Goal: Use online tool/utility: Use online tool/utility

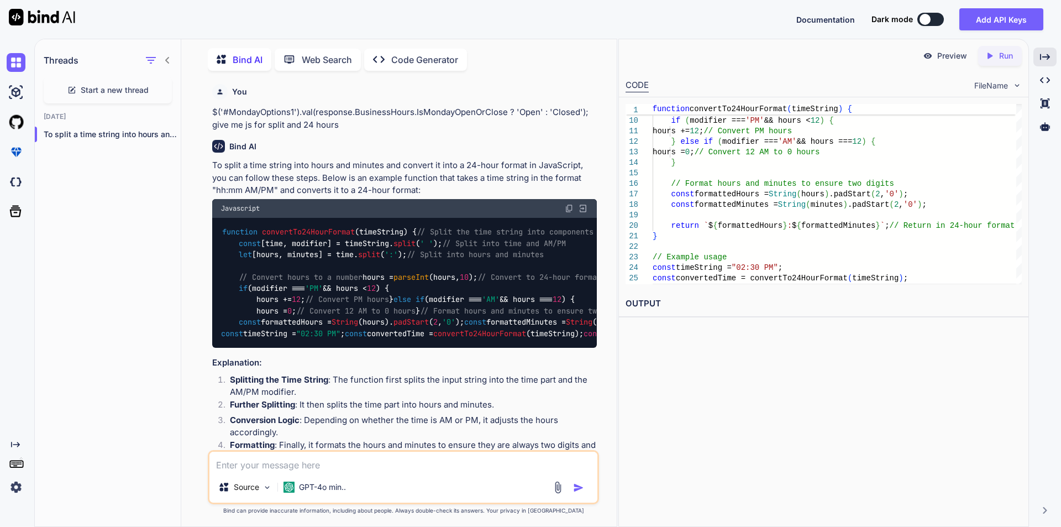
scroll to position [4, 0]
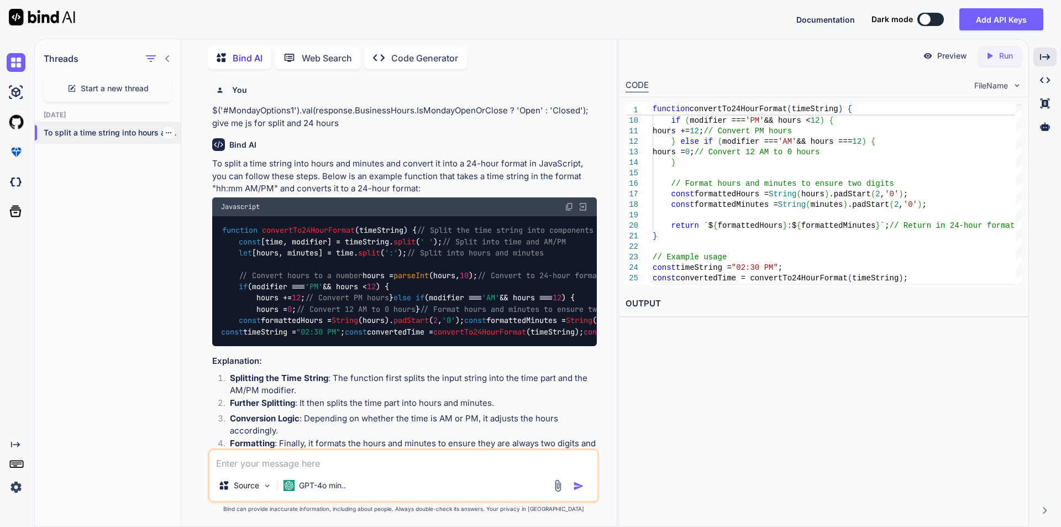
click at [165, 129] on icon "button" at bounding box center [168, 132] width 7 height 7
click at [187, 179] on span "Delete" at bounding box center [194, 174] width 24 height 11
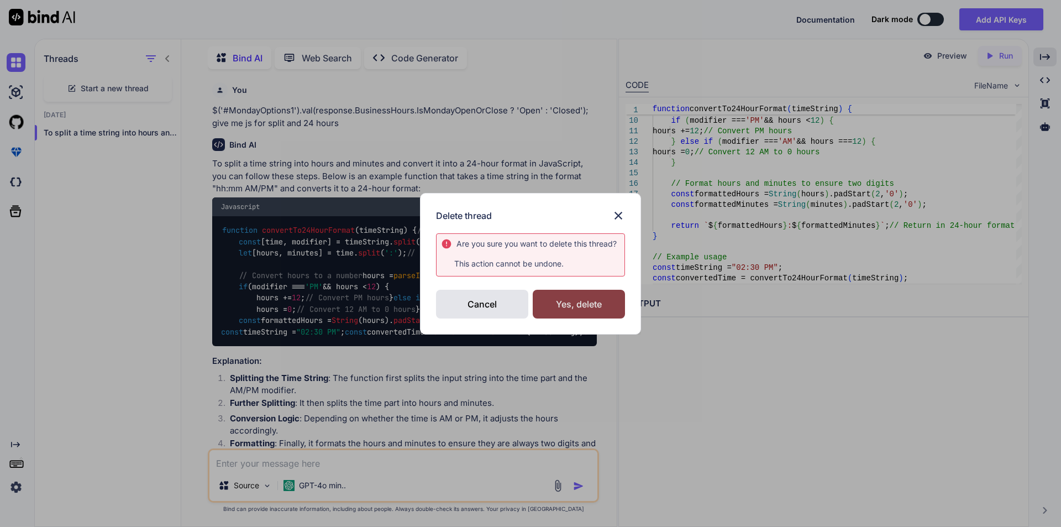
click at [571, 302] on div "Yes, delete" at bounding box center [579, 304] width 92 height 29
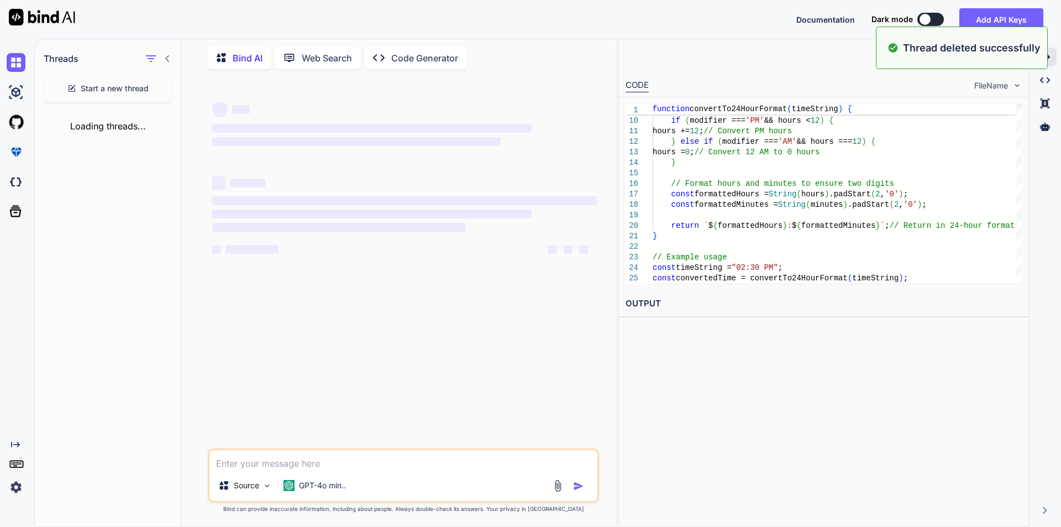
click at [290, 460] on textarea at bounding box center [404, 460] width 388 height 20
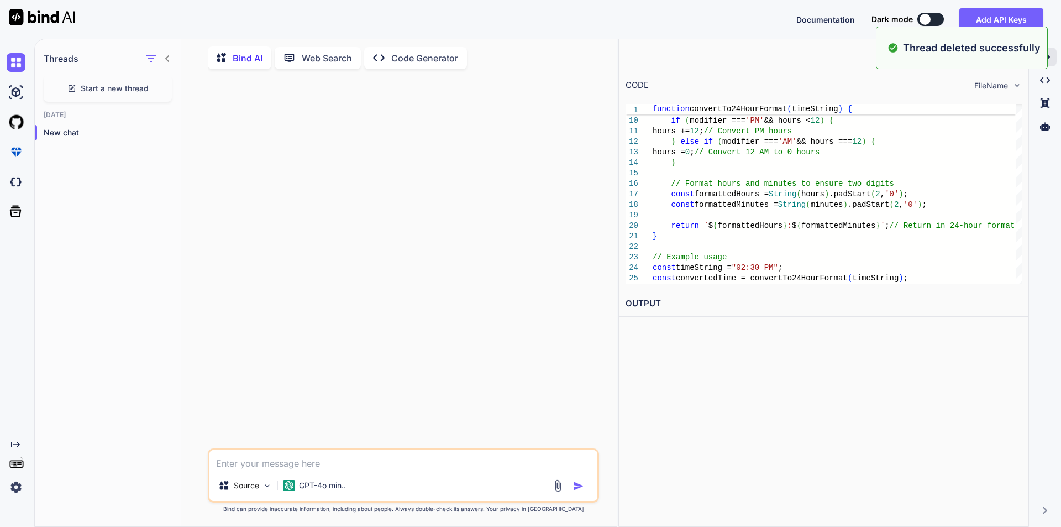
paste textarea "$('#Monday_StartTime1').val(response.BusinessHours.MondayOpentime); $('#Monday_…"
type textarea "$('#Monday_StartTime1').val(response.BusinessHours.MondayOpentime); $('#Monday_…"
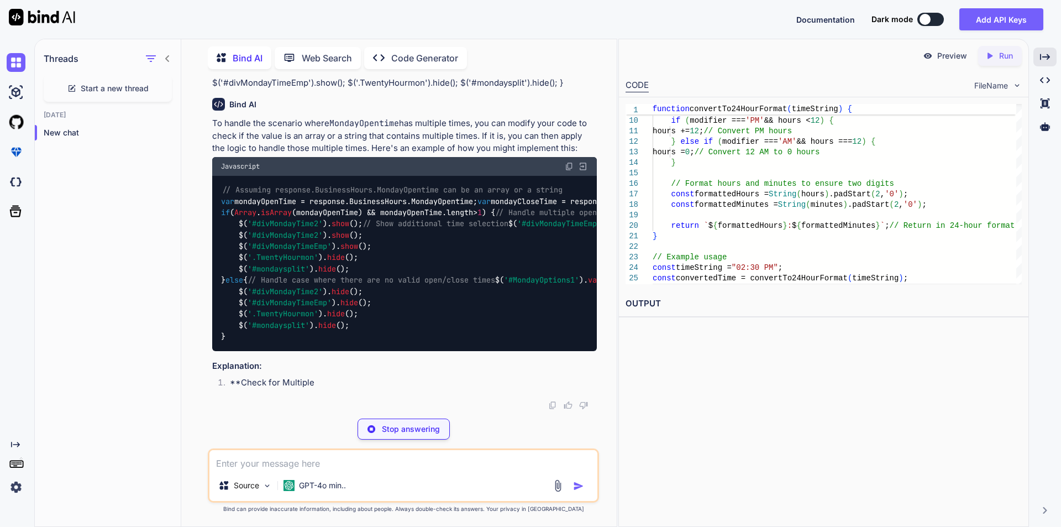
scroll to position [111, 0]
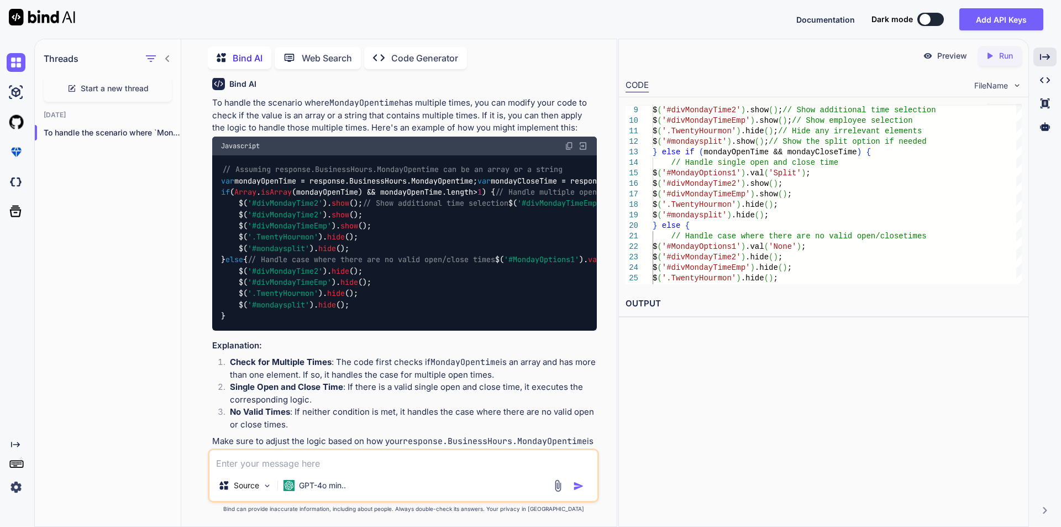
click at [567, 145] on img at bounding box center [569, 146] width 9 height 9
click at [321, 467] on textarea at bounding box center [404, 460] width 388 height 20
type textarea "same as mondayclose time"
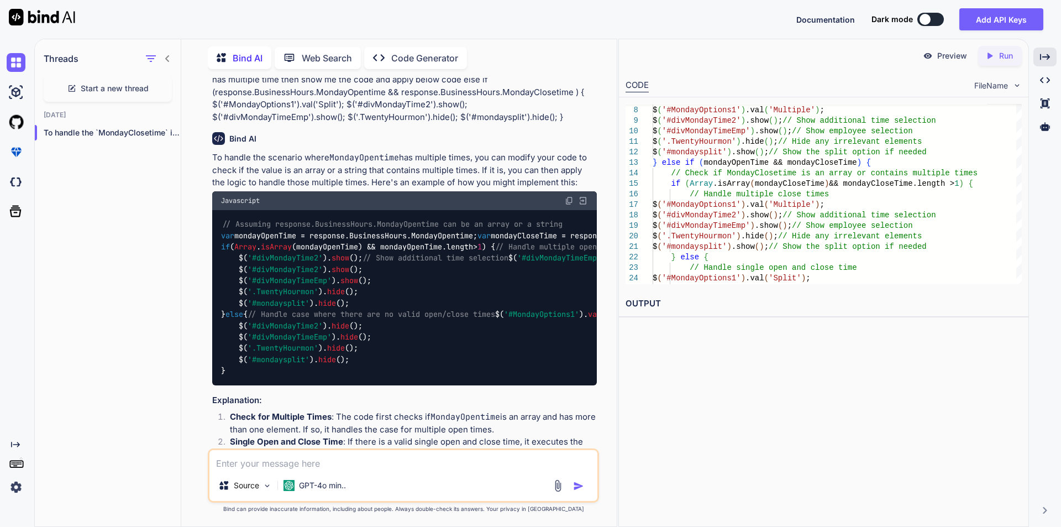
scroll to position [0, 0]
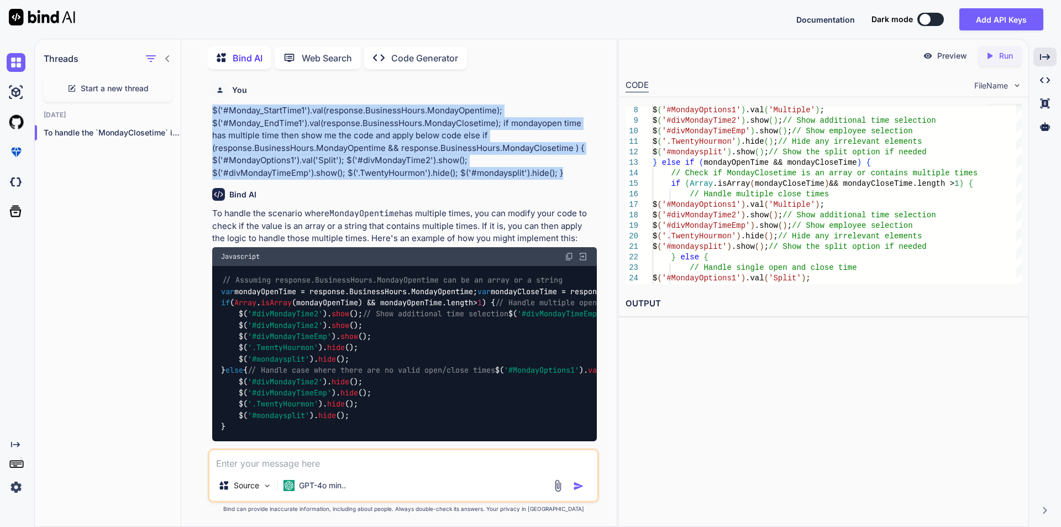
drag, startPoint x: 572, startPoint y: 178, endPoint x: 202, endPoint y: 111, distance: 375.8
click at [202, 111] on div "You $('#Monday_StartTime1').val(response.BusinessHours.MondayOpentime); $('#Mon…" at bounding box center [403, 302] width 427 height 448
copy p "$('#Monday_StartTime1').val(response.BusinessHours.MondayOpentime); $('#Monday_…"
click at [167, 131] on icon "button" at bounding box center [168, 132] width 7 height 7
click at [217, 181] on div "Delete" at bounding box center [215, 174] width 108 height 22
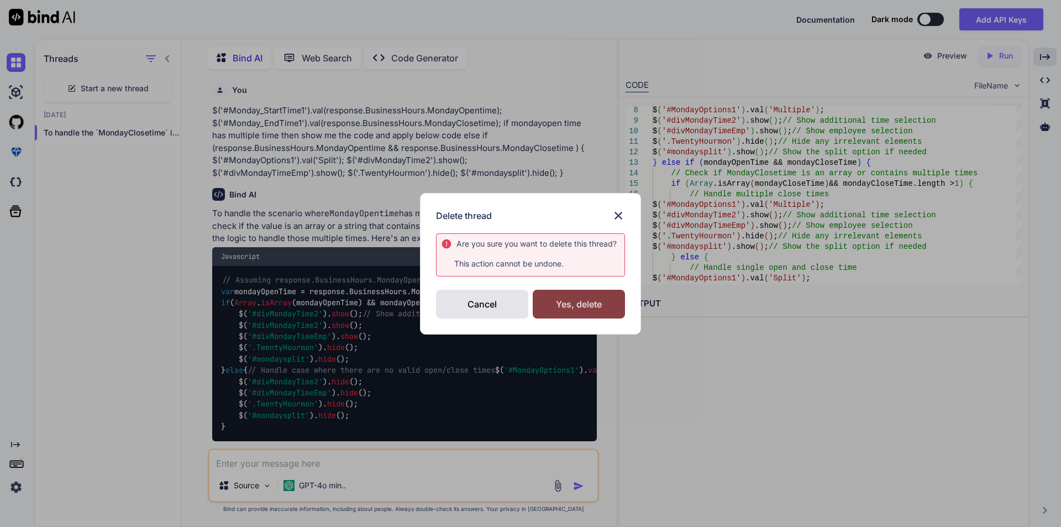
click at [562, 299] on div "Yes, delete" at bounding box center [579, 304] width 92 height 29
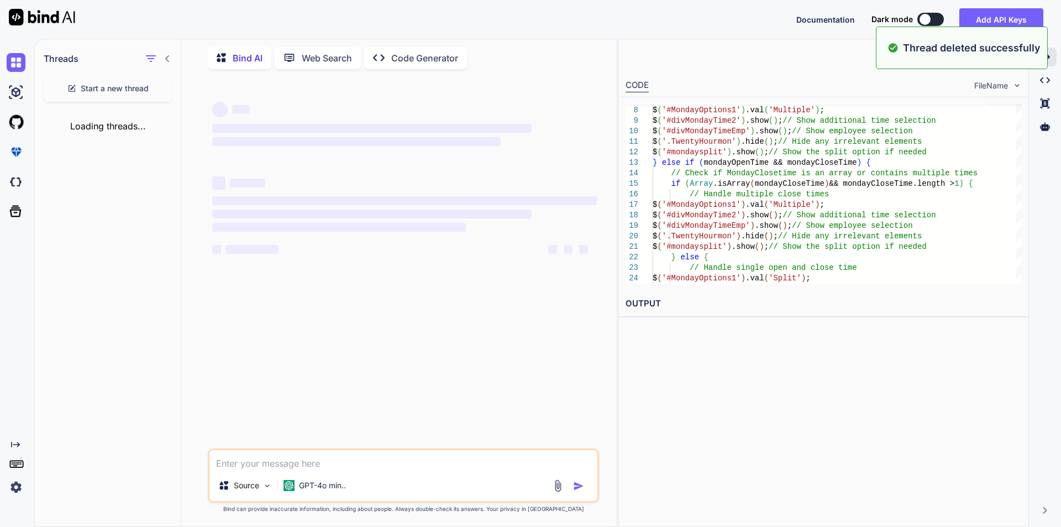
click at [314, 449] on div "Source GPT-4o min.." at bounding box center [403, 475] width 391 height 54
click at [313, 453] on textarea at bounding box center [404, 460] width 388 height 20
paste textarea "$('#Monday_StartTime1').val(response.BusinessHours.MondayOpentime); $('#Monday_…"
type textarea "$('#Monday_StartTime1').val(response.BusinessHours.MondayOpentime); $('#Monday_…"
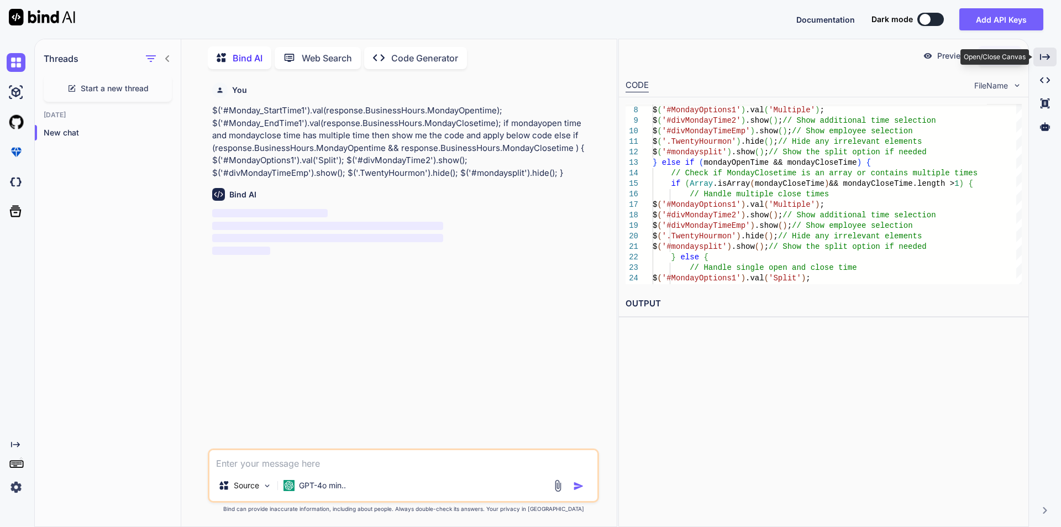
click at [1042, 53] on icon "Created with Pixso." at bounding box center [1045, 57] width 10 height 10
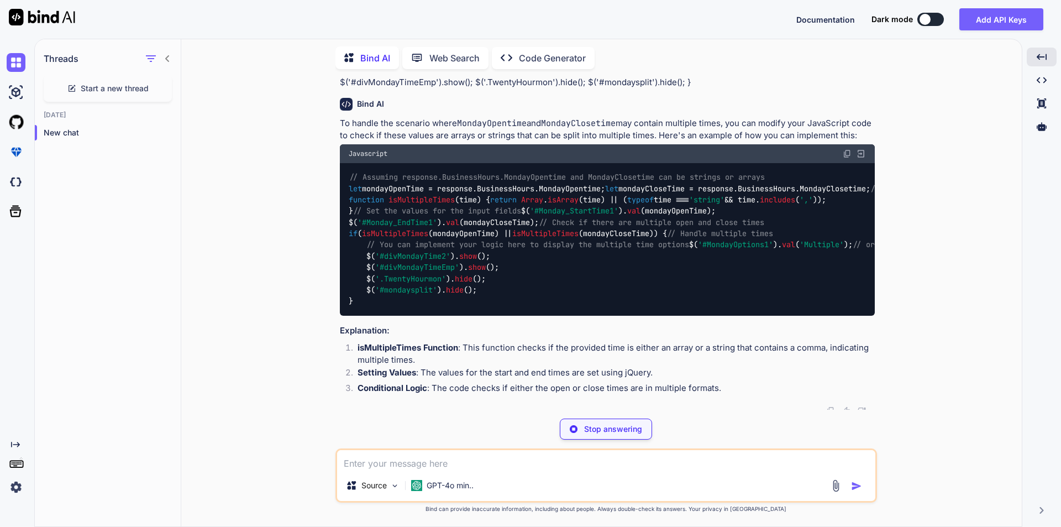
scroll to position [62, 0]
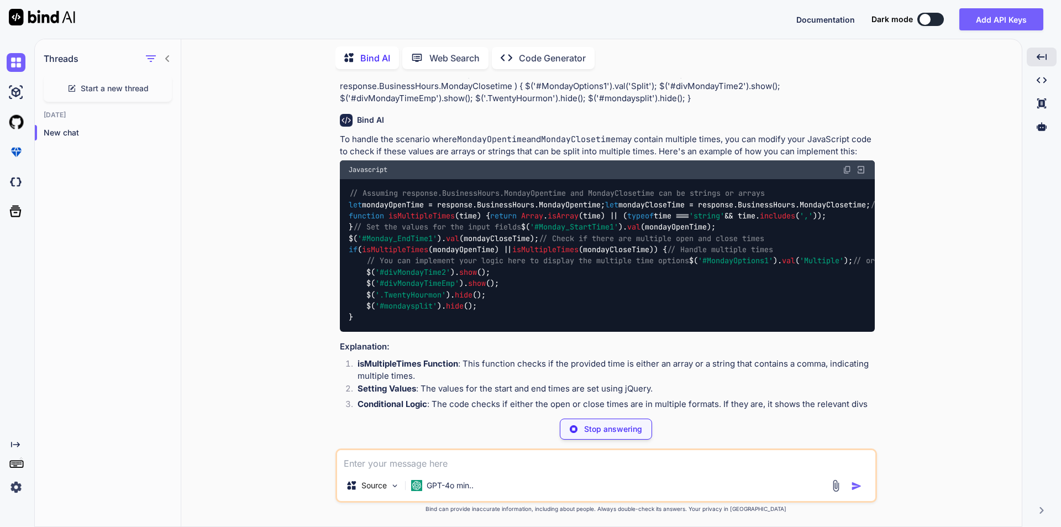
click at [847, 174] on img at bounding box center [847, 169] width 9 height 9
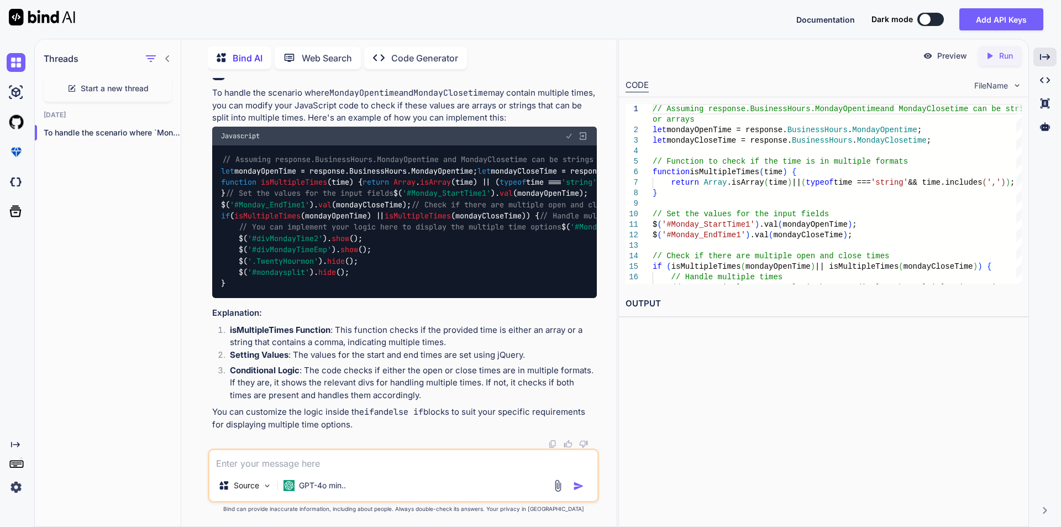
scroll to position [332, 0]
